Goal: Information Seeking & Learning: Find specific fact

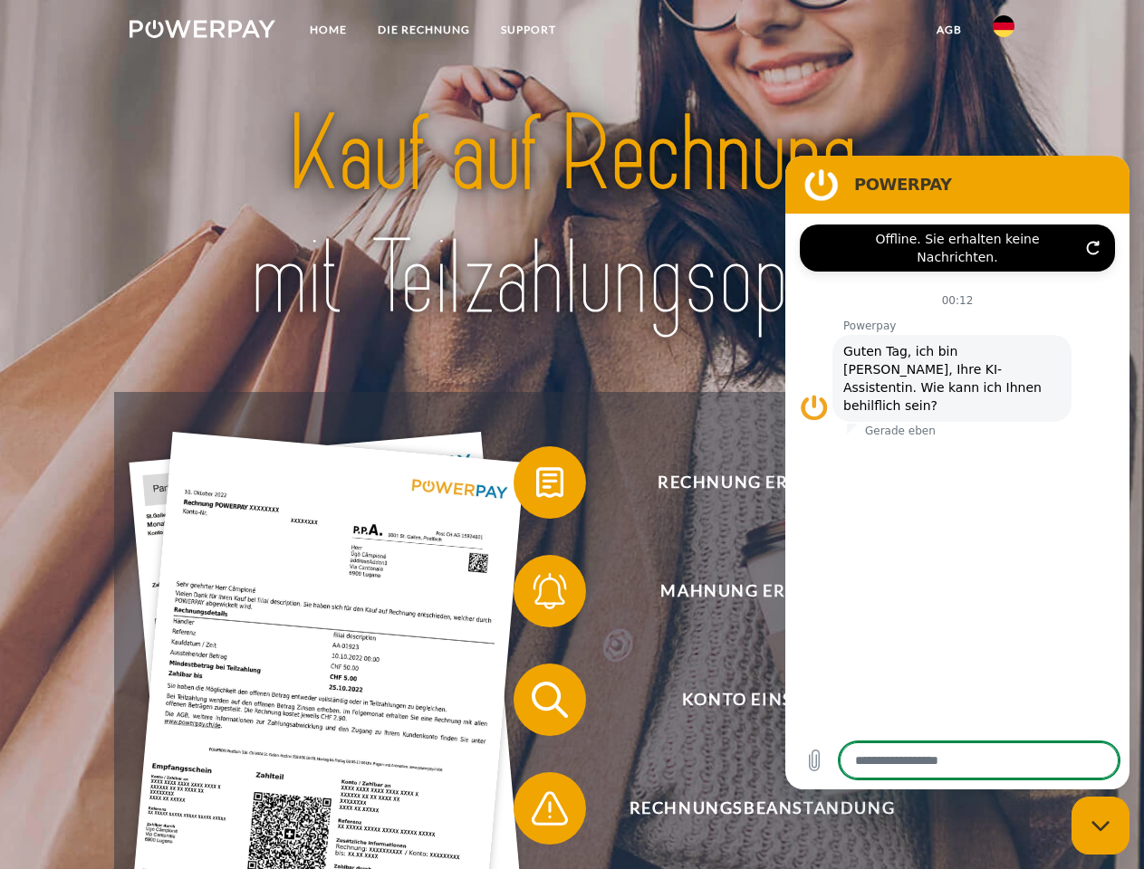
click at [202, 32] on img at bounding box center [202, 29] width 146 height 18
click at [1003, 32] on img at bounding box center [1003, 26] width 22 height 22
click at [948, 30] on link "agb" at bounding box center [949, 30] width 56 height 33
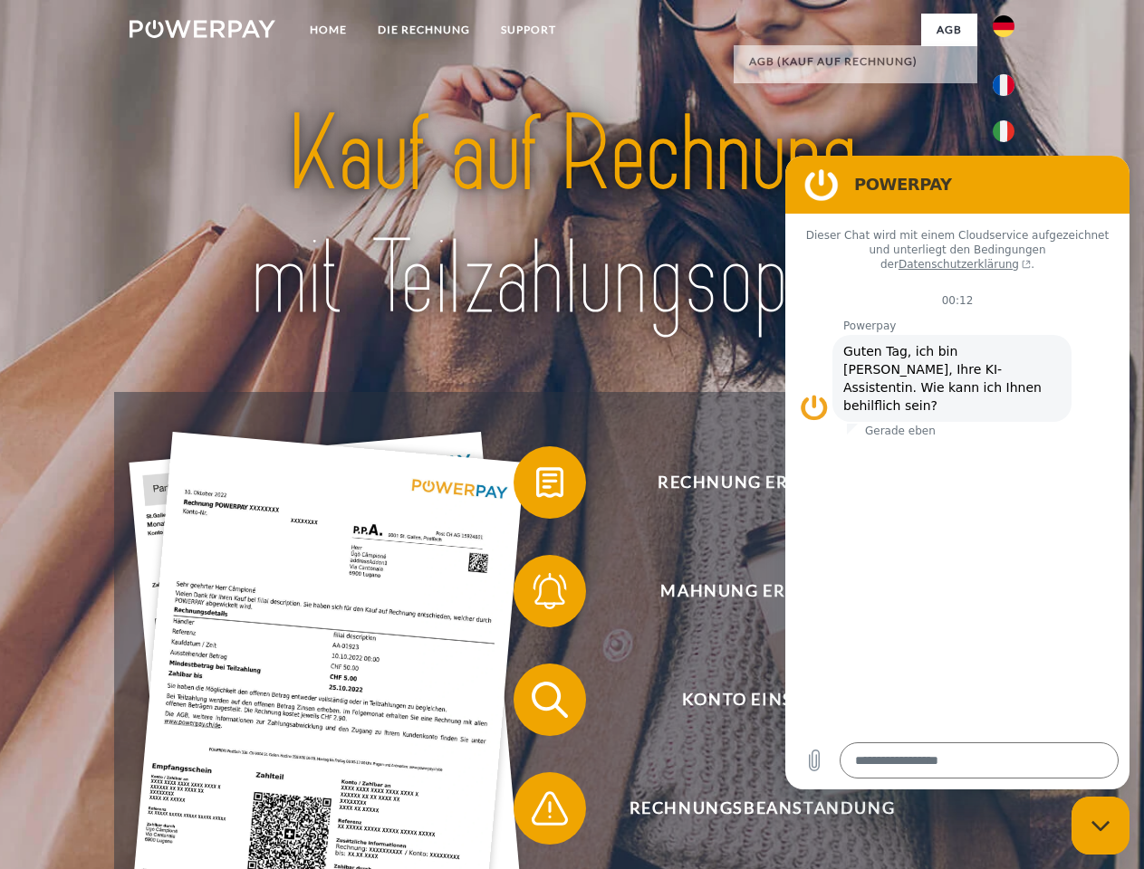
click at [536, 486] on span at bounding box center [522, 482] width 91 height 91
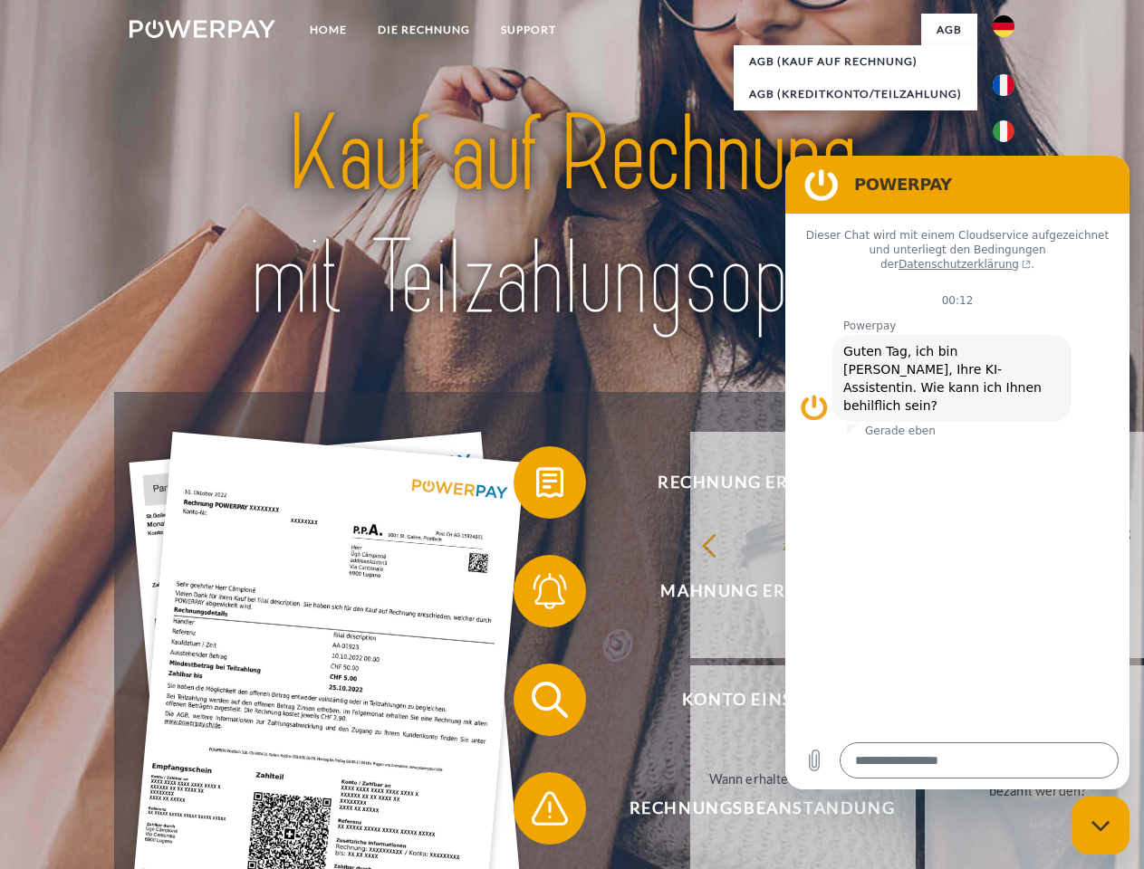
click at [536, 595] on div "Rechnung erhalten? Mahnung erhalten? Konto einsehen" at bounding box center [571, 754] width 915 height 724
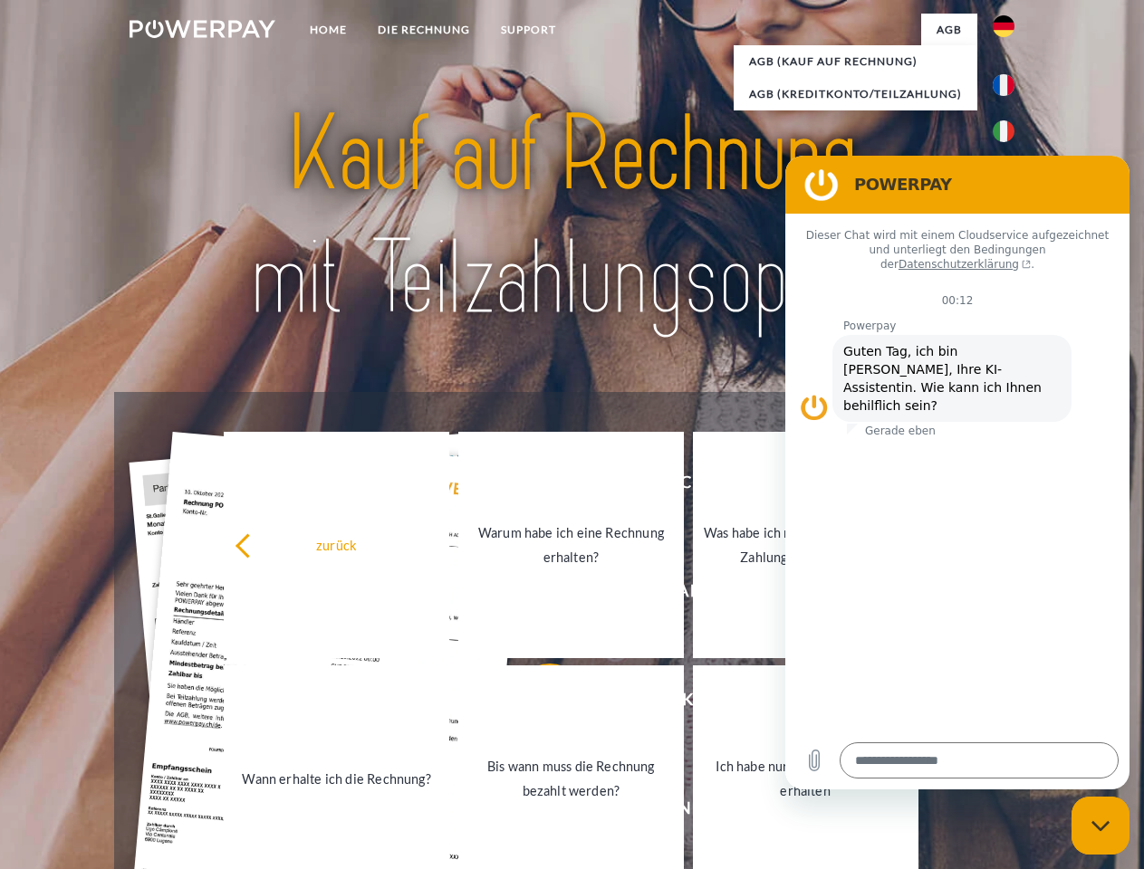
click at [536, 704] on link "Bis wann muss die Rechnung bezahlt werden?" at bounding box center [570, 779] width 225 height 226
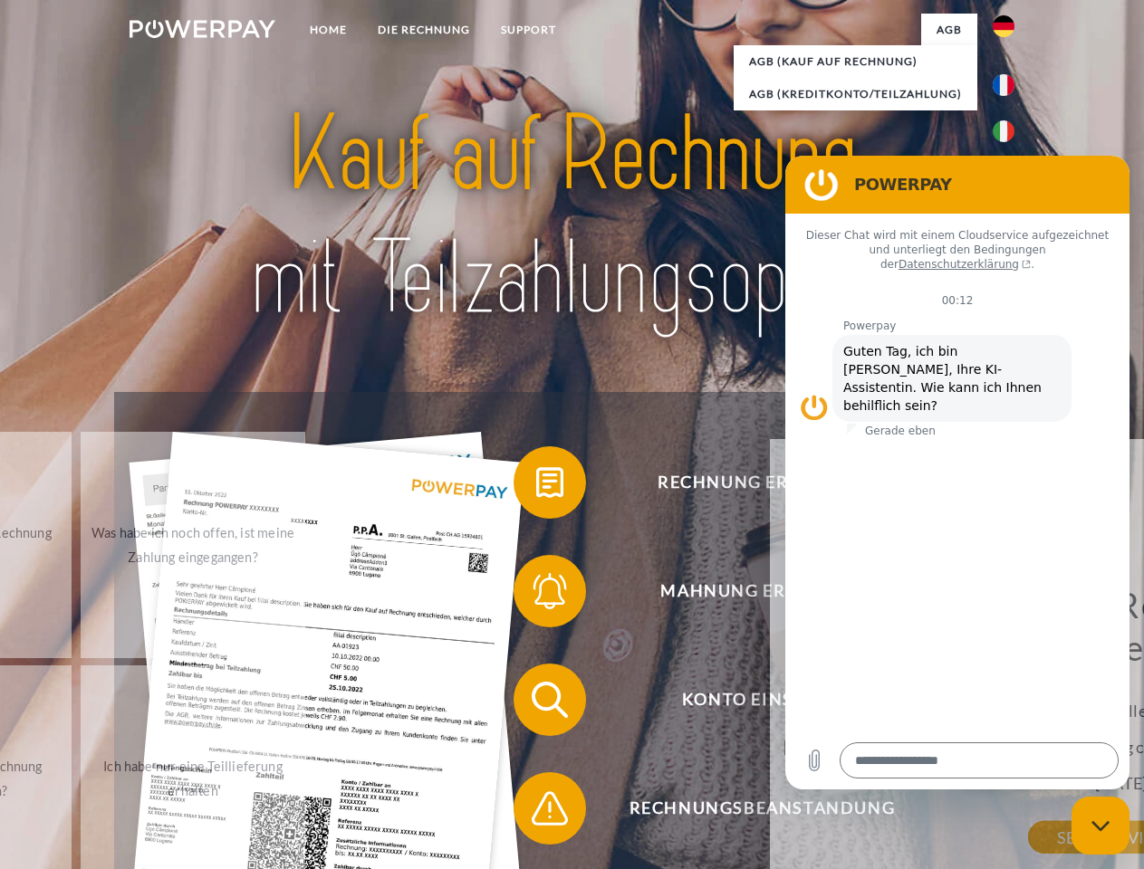
click at [536, 812] on span at bounding box center [522, 808] width 91 height 91
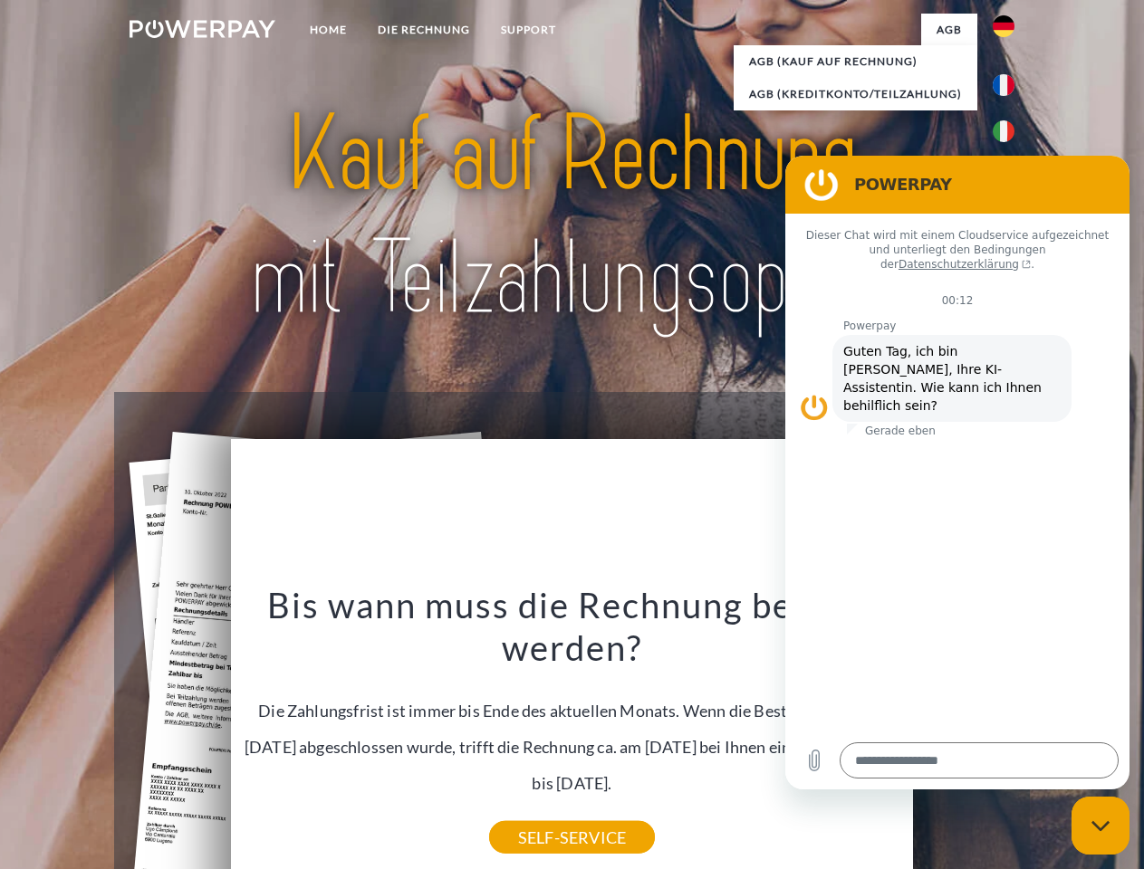
click at [1100, 826] on icon "Messaging-Fenster schließen" at bounding box center [1100, 826] width 19 height 12
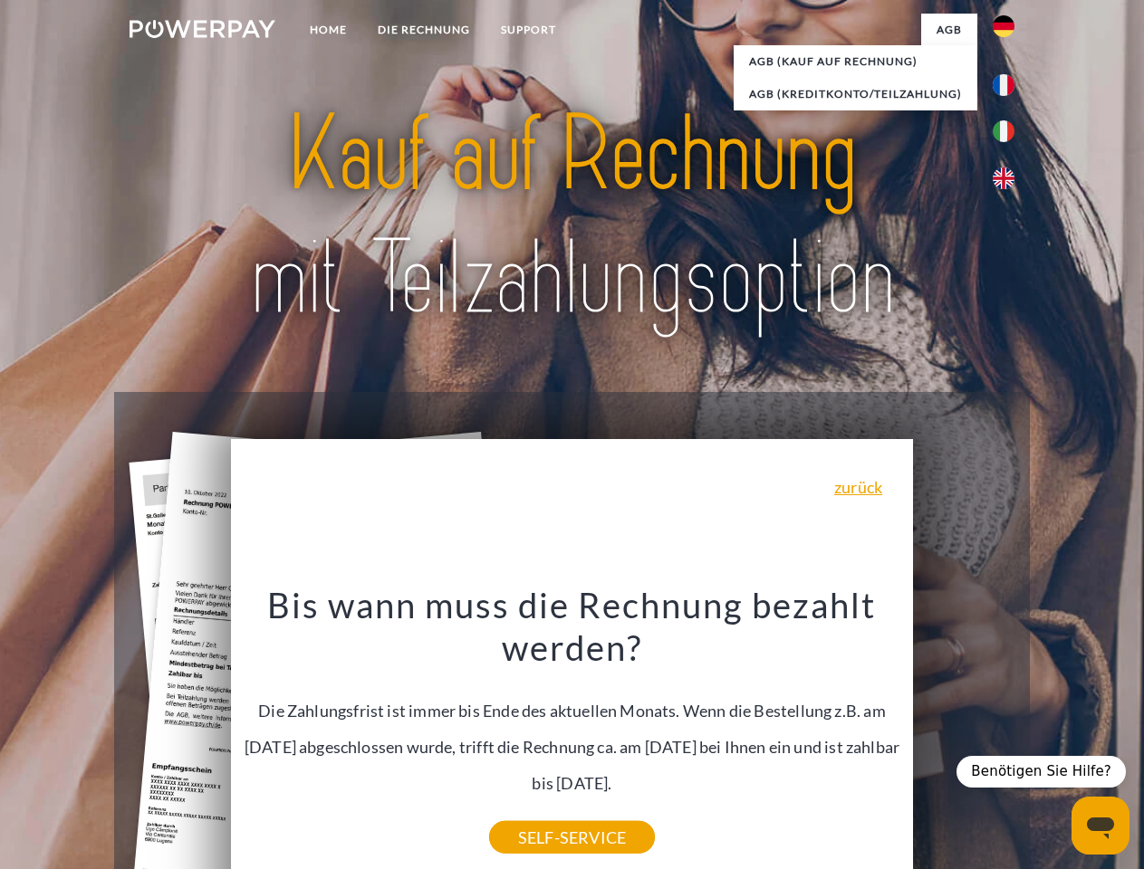
type textarea "*"
